Goal: Navigation & Orientation: Find specific page/section

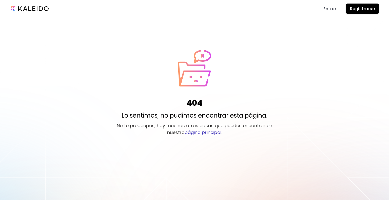
drag, startPoint x: 348, startPoint y: 46, endPoint x: 350, endPoint y: 35, distance: 10.4
click at [349, 45] on div "404 Lo sentimos, no pudimos encontrar esta página. No te preocupes, hay muchas …" at bounding box center [194, 100] width 389 height 200
click at [328, 7] on span "Entrar" at bounding box center [330, 8] width 13 height 5
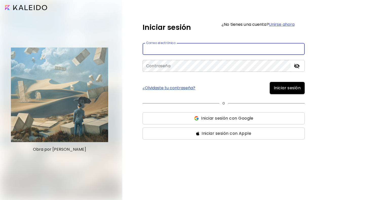
click at [189, 45] on input "email" at bounding box center [224, 49] width 162 height 12
type input "**********"
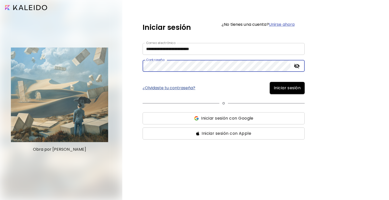
click at [270, 82] on button "Iniciar sesión" at bounding box center [287, 88] width 35 height 12
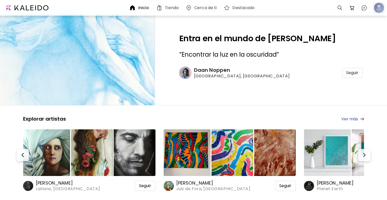
click at [379, 5] on div at bounding box center [378, 7] width 11 height 11
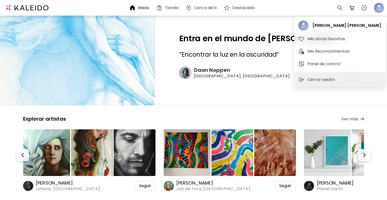
click at [307, 25] on div "Melisa Figueroa Sanchez Figueroa Mis obras favoritas Mis Reconocimientos Panel …" at bounding box center [339, 44] width 91 height 56
click at [324, 22] on div "Melisa Figueroa Sanchez Figueroa Mis obras favoritas Mis Reconocimientos Panel …" at bounding box center [339, 44] width 91 height 56
click at [188, 18] on div at bounding box center [193, 100] width 387 height 200
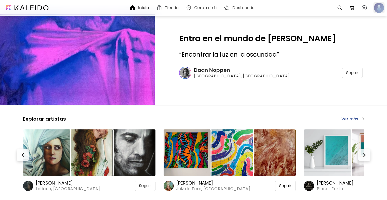
click at [380, 7] on div at bounding box center [378, 7] width 11 height 11
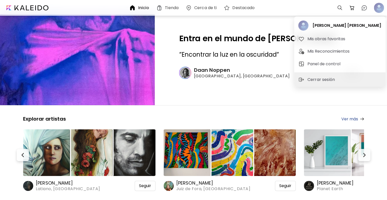
click at [318, 25] on div "[PERSON_NAME] Mis obras favoritas Mis Reconocimientos Panel de control" at bounding box center [339, 44] width 91 height 56
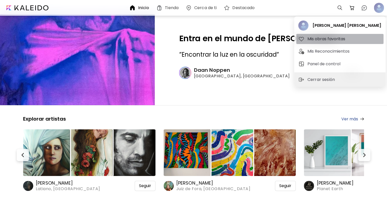
click at [323, 39] on h5 "Mis obras favoritas" at bounding box center [326, 39] width 39 height 6
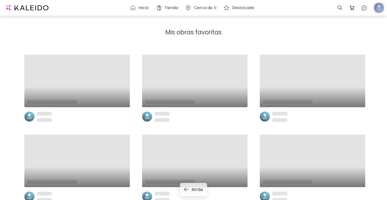
click at [382, 9] on div at bounding box center [378, 7] width 11 height 11
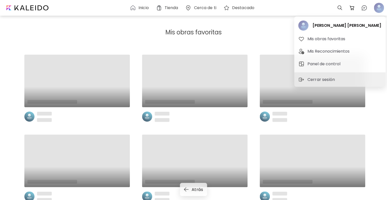
drag, startPoint x: 75, startPoint y: 17, endPoint x: 123, endPoint y: 12, distance: 48.2
click at [74, 18] on div at bounding box center [193, 100] width 387 height 200
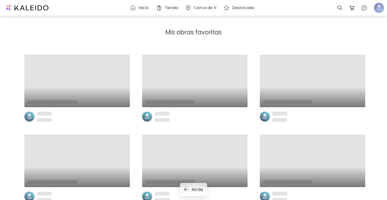
click at [140, 8] on h6 "Inicio" at bounding box center [143, 8] width 10 height 4
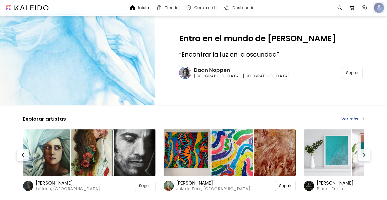
click at [377, 7] on div at bounding box center [378, 7] width 11 height 11
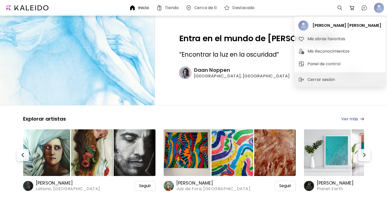
drag, startPoint x: 232, startPoint y: 58, endPoint x: 240, endPoint y: 40, distance: 19.7
click at [232, 58] on div at bounding box center [193, 100] width 387 height 200
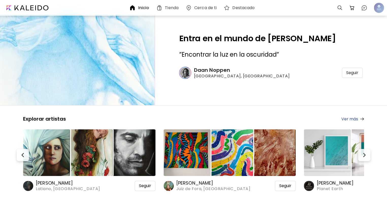
click at [241, 39] on div "[PERSON_NAME] Mis obras favoritas Mis Reconocimientos Panel de control Cerrar s…" at bounding box center [193, 101] width 387 height 198
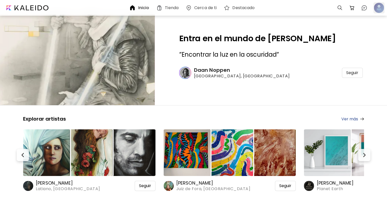
click at [379, 13] on div at bounding box center [378, 7] width 11 height 11
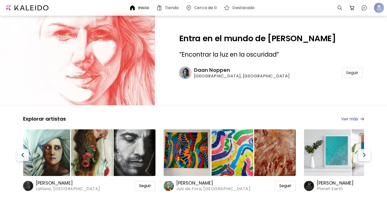
click at [230, 6] on div "Destacado" at bounding box center [239, 8] width 33 height 6
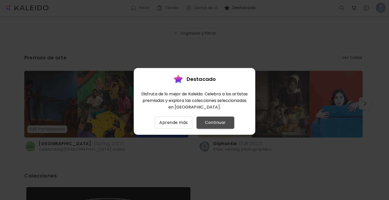
click at [203, 121] on span "Continuar" at bounding box center [216, 123] width 30 height 6
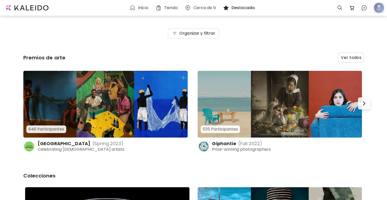
click at [378, 8] on div at bounding box center [378, 7] width 11 height 11
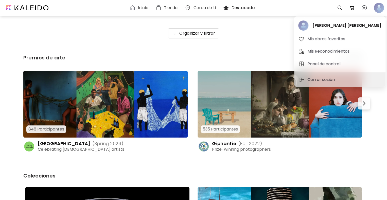
click at [337, 24] on div "[PERSON_NAME] Mis obras favoritas Mis Reconocimientos Panel de control" at bounding box center [339, 44] width 91 height 56
click at [332, 38] on h5 "Mis obras favoritas" at bounding box center [326, 39] width 39 height 6
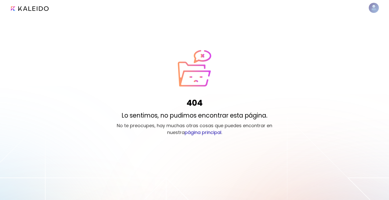
click at [213, 134] on link "página principal" at bounding box center [203, 132] width 37 height 6
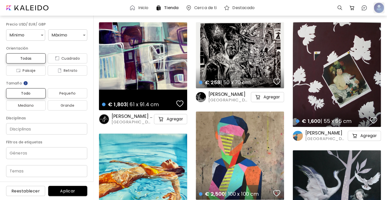
click at [380, 10] on div at bounding box center [378, 7] width 11 height 11
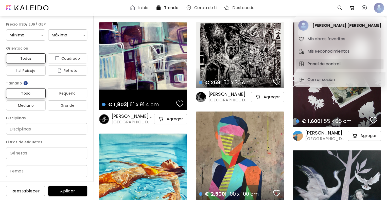
click at [328, 66] on h5 "Panel de control" at bounding box center [324, 64] width 34 height 6
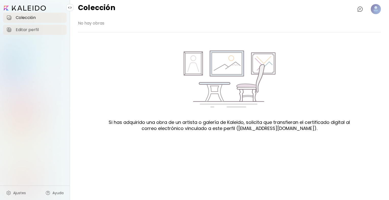
click at [32, 30] on span "Editar perfil" at bounding box center [40, 29] width 48 height 5
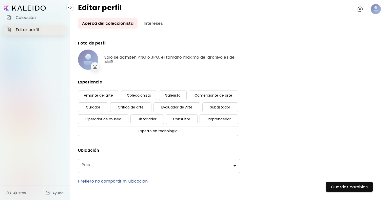
type input "*****"
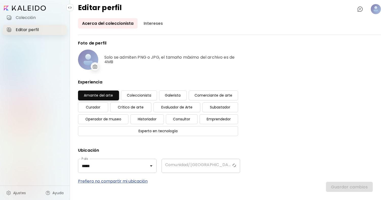
type input "*********"
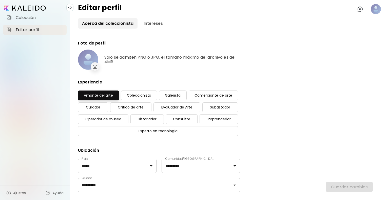
click at [128, 24] on link "Acerca del coleccionista" at bounding box center [108, 23] width 60 height 10
click at [158, 25] on link "Intereses" at bounding box center [153, 23] width 27 height 10
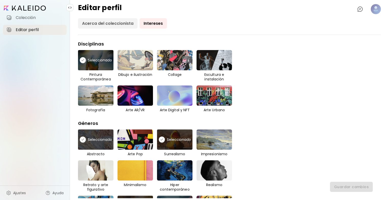
click at [134, 26] on link "Acerca del coleccionista" at bounding box center [108, 23] width 60 height 10
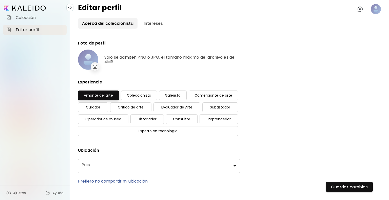
type input "*****"
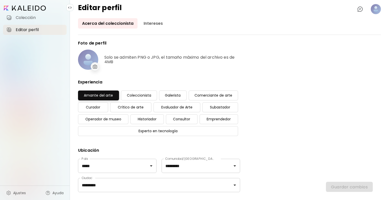
scroll to position [52, 0]
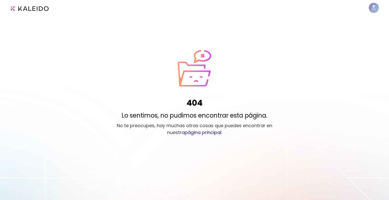
click at [376, 10] on image at bounding box center [374, 8] width 10 height 10
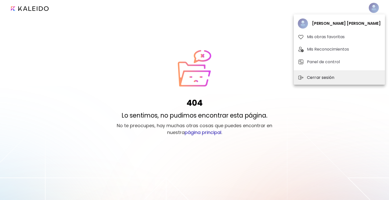
click at [327, 77] on p "Cerrar sesión" at bounding box center [321, 78] width 29 height 6
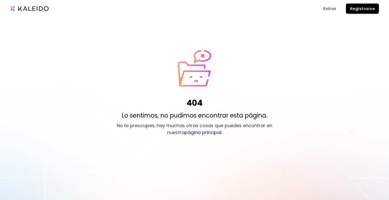
click at [357, 10] on span "Registrarse" at bounding box center [362, 8] width 25 height 5
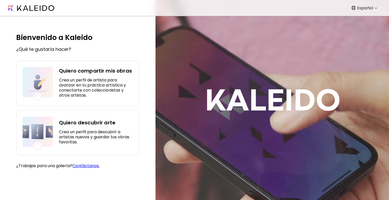
click at [134, 87] on div "Quiero compartir mis obras Crea un perfil de artista para avanzar en tu práctic…" at bounding box center [77, 84] width 123 height 46
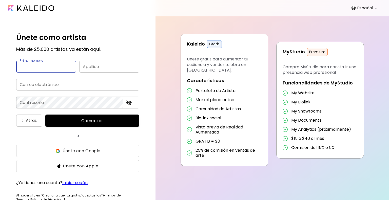
type input "**********"
click at [63, 69] on input "text" at bounding box center [46, 67] width 60 height 12
type input "******"
type input "**********"
click at [72, 122] on span "Comenzar" at bounding box center [92, 120] width 82 height 5
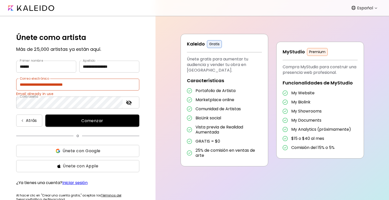
click at [67, 118] on span "Comenzar" at bounding box center [92, 120] width 82 height 5
click at [81, 146] on button "Únete con Google" at bounding box center [77, 151] width 123 height 12
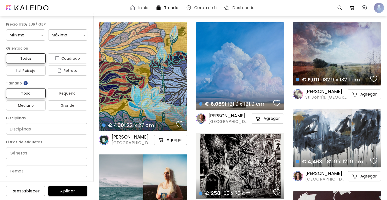
click at [139, 6] on h6 "Inicio" at bounding box center [143, 8] width 10 height 4
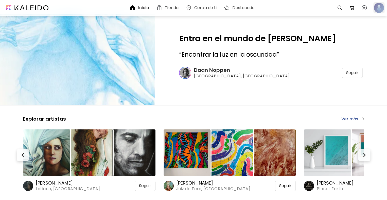
click at [378, 2] on div at bounding box center [378, 7] width 13 height 13
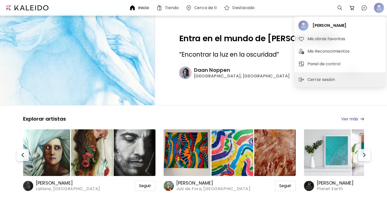
click at [357, 28] on div "[PERSON_NAME] Mis obras favoritas Mis Reconocimientos Panel de control" at bounding box center [339, 44] width 91 height 56
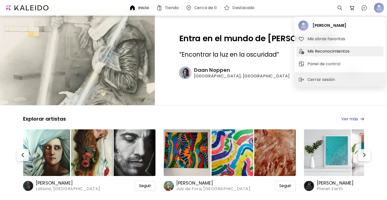
click at [334, 50] on h5 "Mis Reconocimientos" at bounding box center [329, 51] width 44 height 6
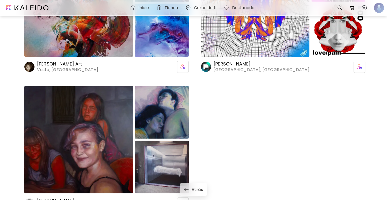
scroll to position [277, 0]
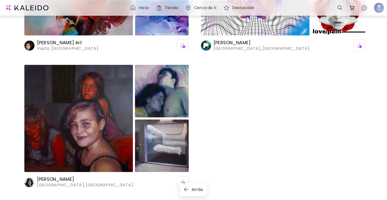
click at [65, 185] on span "[GEOGRAPHIC_DATA], [GEOGRAPHIC_DATA]" at bounding box center [85, 186] width 96 height 6
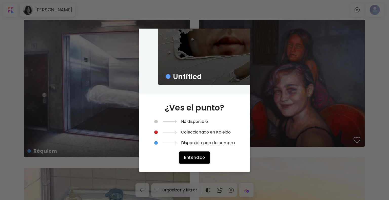
click at [289, 60] on div "Untitled ¿Ves el punto? No disponible Coleccionado en Kaleido Disponible para l…" at bounding box center [194, 100] width 389 height 200
click at [157, 65] on div "Untitled" at bounding box center [194, 62] width 111 height 66
click at [255, 116] on div "Untitled ¿Ves el punto? No disponible Coleccionado en Kaleido Disponible para l…" at bounding box center [194, 100] width 389 height 200
click at [188, 154] on button "Entendido" at bounding box center [194, 158] width 31 height 12
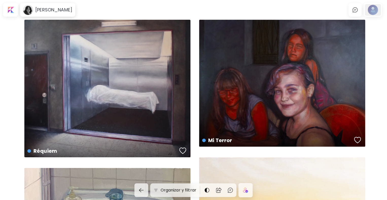
click at [379, 12] on div at bounding box center [372, 10] width 16 height 12
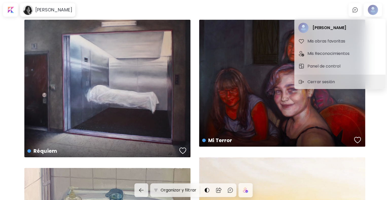
click at [15, 10] on div at bounding box center [193, 100] width 387 height 200
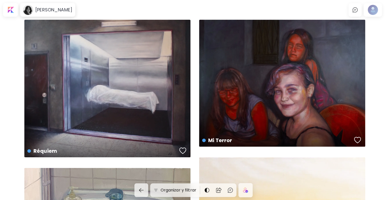
drag, startPoint x: 12, startPoint y: 10, endPoint x: 37, endPoint y: 9, distance: 24.6
click at [13, 10] on div "[PERSON_NAME] Mis obras favoritas Mis Reconocimientos Panel de control Cerrar s…" at bounding box center [193, 101] width 387 height 198
click at [37, 9] on h6 "[PERSON_NAME]" at bounding box center [53, 10] width 37 height 6
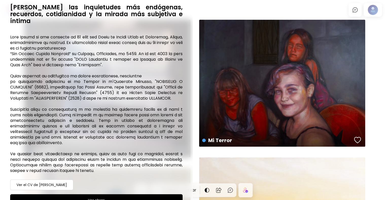
scroll to position [83, 0]
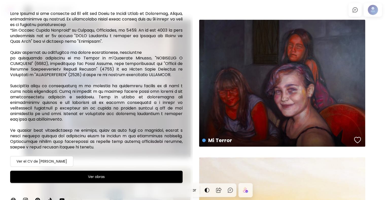
click at [68, 156] on div "Ver el CV de [PERSON_NAME]" at bounding box center [41, 161] width 63 height 11
click at [378, 9] on div at bounding box center [193, 100] width 387 height 200
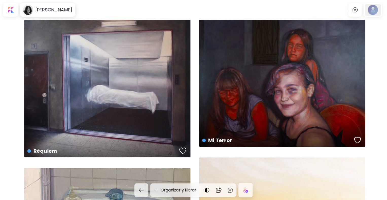
click at [370, 13] on div at bounding box center [372, 10] width 16 height 12
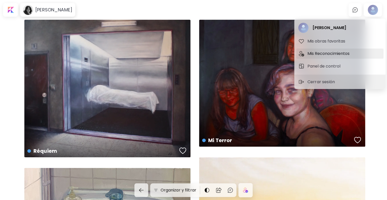
click at [323, 52] on h5 "Mis Reconocimientos" at bounding box center [329, 54] width 44 height 6
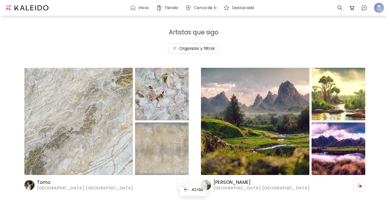
click at [194, 190] on span "Atrás" at bounding box center [194, 189] width 18 height 5
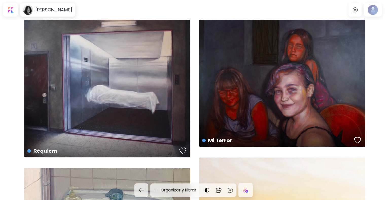
click at [143, 190] on img "button" at bounding box center [141, 191] width 6 height 6
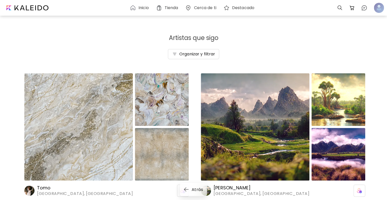
scroll to position [277, 0]
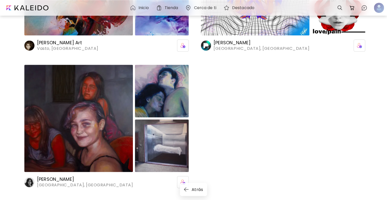
click at [185, 190] on img "button" at bounding box center [186, 190] width 5 height 4
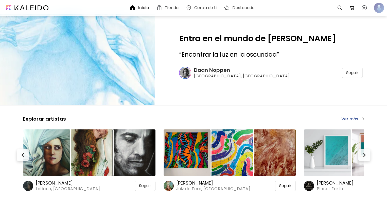
scroll to position [59, 0]
